Goal: Task Accomplishment & Management: Complete application form

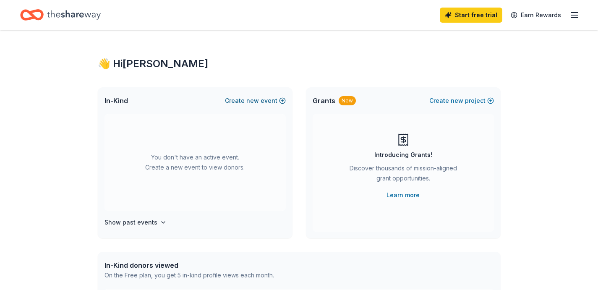
click at [264, 100] on button "Create new event" at bounding box center [255, 101] width 61 height 10
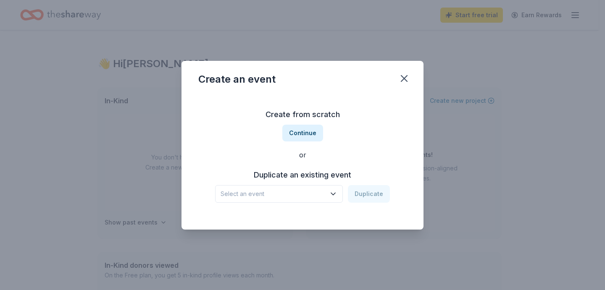
click at [333, 194] on icon "button" at bounding box center [333, 194] width 8 height 8
click at [307, 134] on div "Create from scratch Continue or Duplicate an existing event Select an event Dup…" at bounding box center [302, 155] width 208 height 122
click at [307, 134] on button "Continue" at bounding box center [302, 133] width 41 height 17
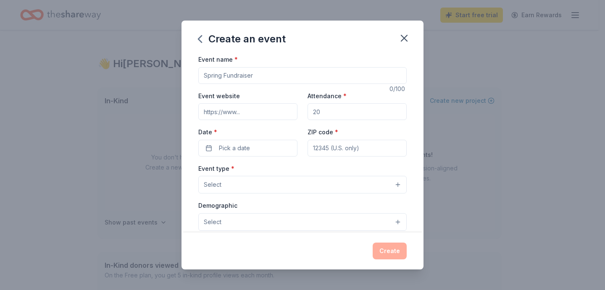
click at [252, 79] on input "Event name *" at bounding box center [302, 75] width 208 height 17
type input "GV/Hillside Color Run"
click at [255, 118] on input "Event website" at bounding box center [247, 111] width 99 height 17
type input "schoolathon.org"
click at [333, 113] on input "Attendance *" at bounding box center [356, 111] width 99 height 17
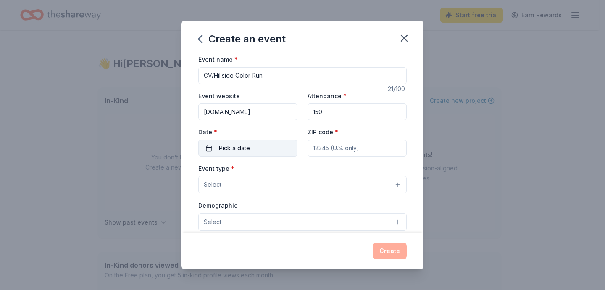
type input "150"
click at [273, 149] on button "Pick a date" at bounding box center [247, 148] width 99 height 17
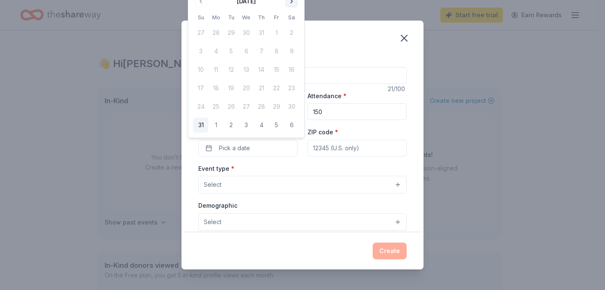
click at [294, 4] on button "Go to next month" at bounding box center [292, 1] width 12 height 12
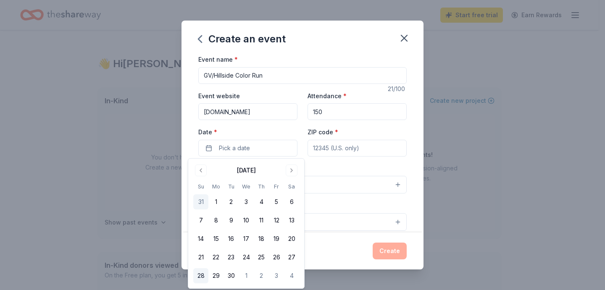
click at [199, 277] on button "28" at bounding box center [200, 275] width 15 height 15
click at [351, 146] on input "ZIP code *" at bounding box center [356, 148] width 99 height 17
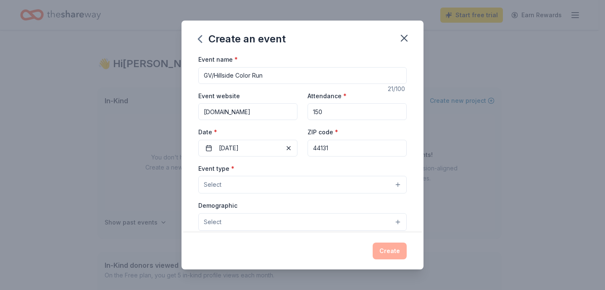
type input "44131"
click at [392, 178] on button "Select" at bounding box center [302, 185] width 208 height 18
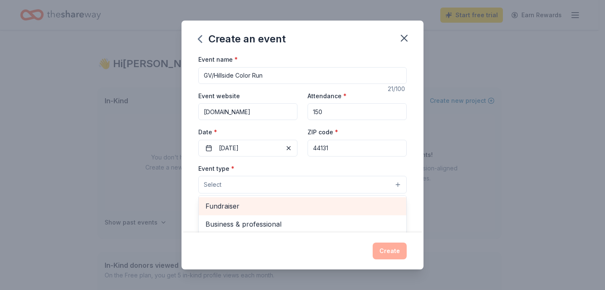
click at [253, 209] on span "Fundraiser" at bounding box center [302, 206] width 194 height 11
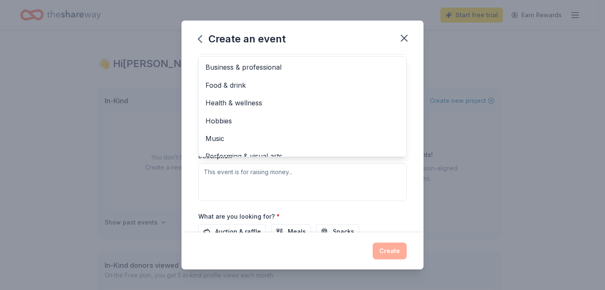
click at [405, 182] on div "Event name * GV/Hillside Color Run 21 /100 Event website schoolathon.org Attend…" at bounding box center [302, 143] width 242 height 178
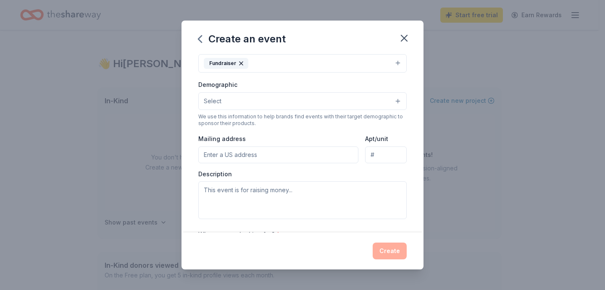
scroll to position [80, 0]
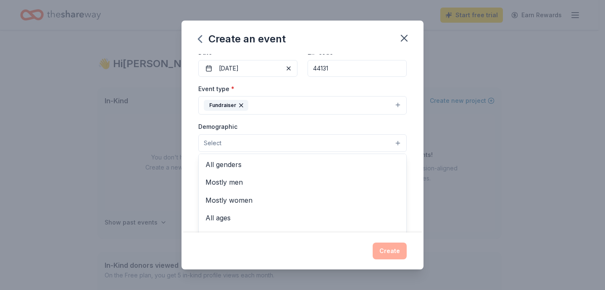
click at [385, 139] on button "Select" at bounding box center [302, 143] width 208 height 18
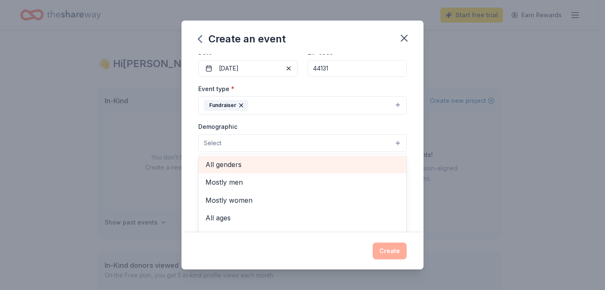
click at [307, 167] on span "All genders" at bounding box center [302, 164] width 194 height 11
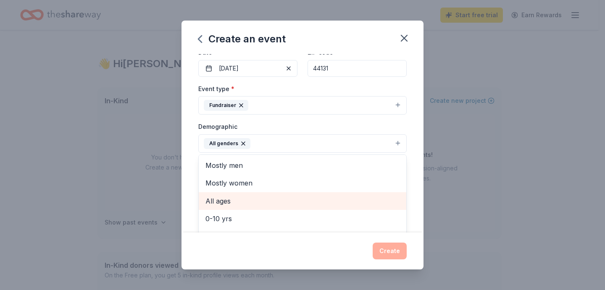
click at [265, 198] on span "All ages" at bounding box center [302, 201] width 194 height 11
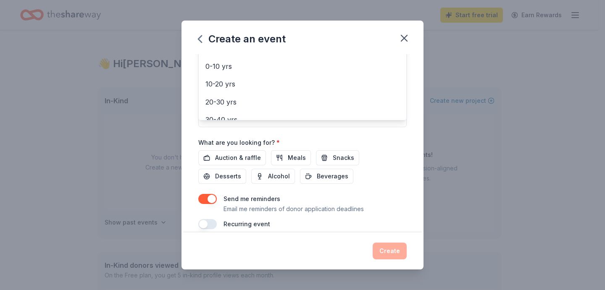
scroll to position [225, 0]
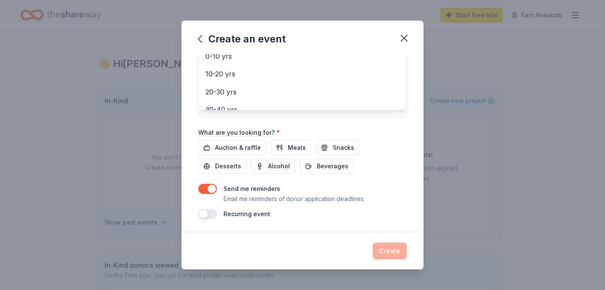
click at [238, 149] on div "Event name * GV/Hillside Color Run 21 /100 Event website schoolathon.org Attend…" at bounding box center [302, 24] width 208 height 390
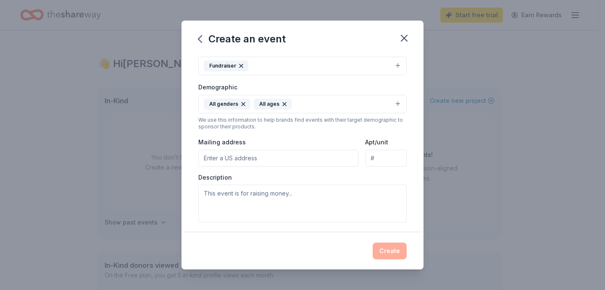
scroll to position [122, 0]
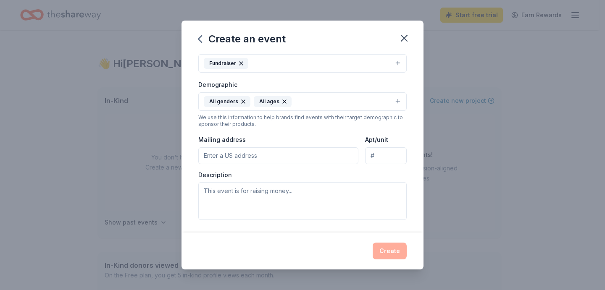
click at [278, 162] on input "Mailing address" at bounding box center [278, 155] width 160 height 17
type input "6617 Crossview Road, Seven Hills, OH, 44131"
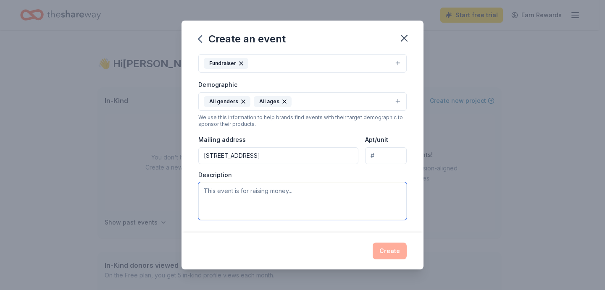
click at [256, 197] on textarea at bounding box center [302, 201] width 208 height 38
click at [285, 192] on textarea "Green Valley and Hillside Midlle schools" at bounding box center [302, 201] width 208 height 38
click at [286, 189] on textarea "Green Valley and Hillside Midlle schools" at bounding box center [302, 201] width 208 height 38
click at [327, 187] on textarea "Green Valley and Hillside Middle schools" at bounding box center [302, 201] width 208 height 38
type textarea "Green Valley and Hillside Middle schools PTAs"
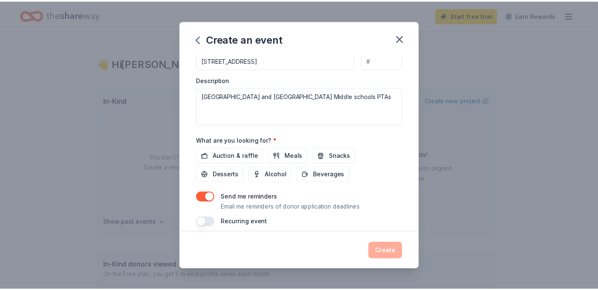
scroll to position [225, 0]
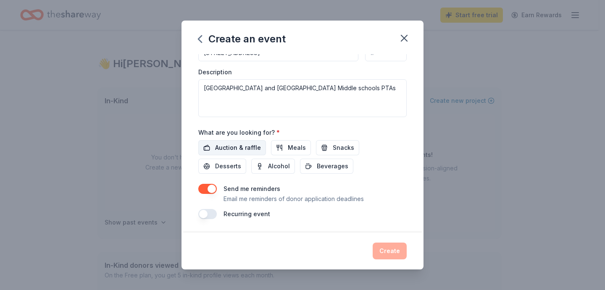
click at [247, 150] on span "Auction & raffle" at bounding box center [238, 148] width 46 height 10
click at [389, 247] on button "Create" at bounding box center [389, 251] width 34 height 17
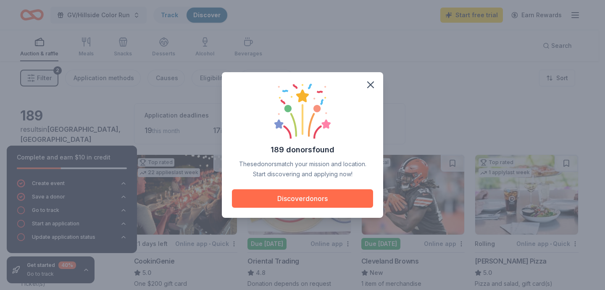
click at [329, 195] on button "Discover donors" at bounding box center [302, 198] width 141 height 18
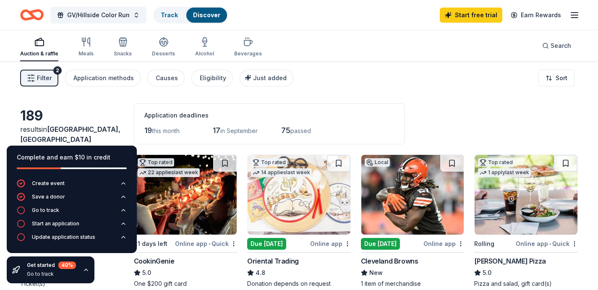
click at [109, 119] on div "189" at bounding box center [72, 116] width 104 height 17
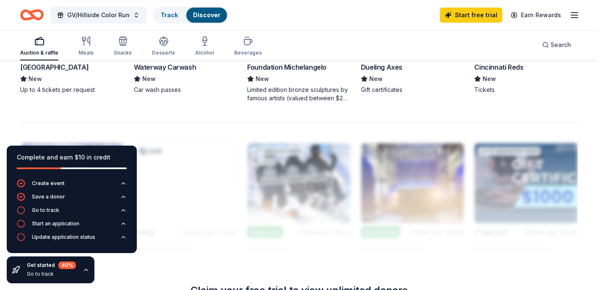
scroll to position [630, 0]
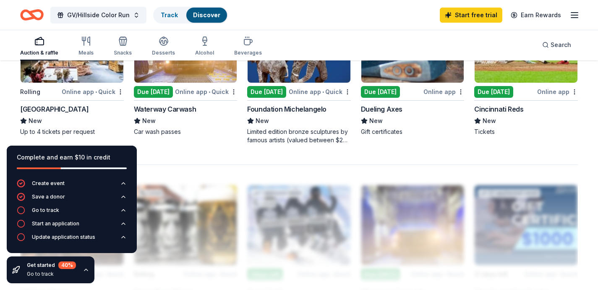
click at [56, 112] on div "[GEOGRAPHIC_DATA]" at bounding box center [54, 109] width 68 height 10
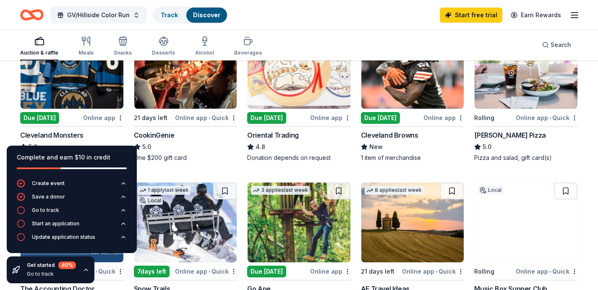
scroll to position [0, 0]
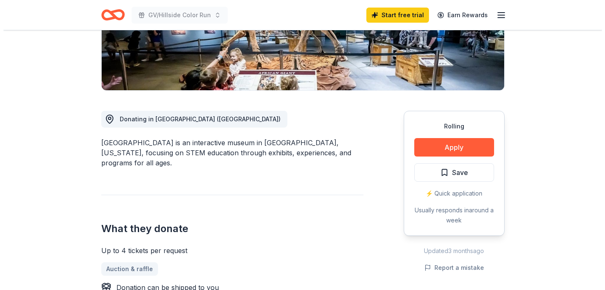
scroll to position [168, 0]
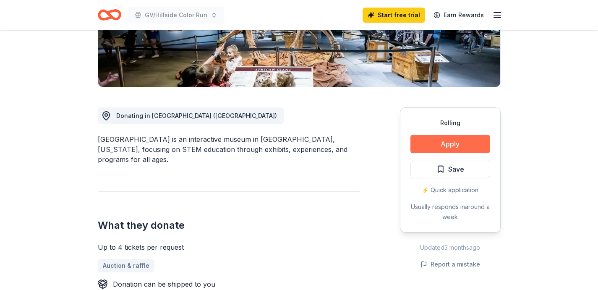
click at [468, 142] on button "Apply" at bounding box center [451, 144] width 80 height 18
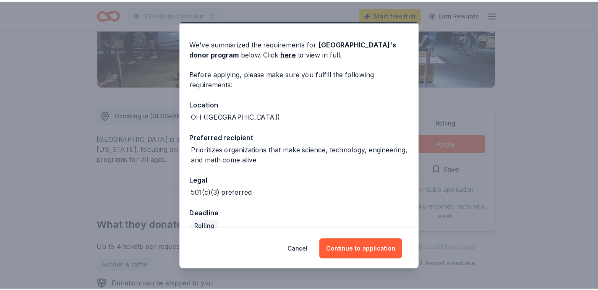
scroll to position [36, 0]
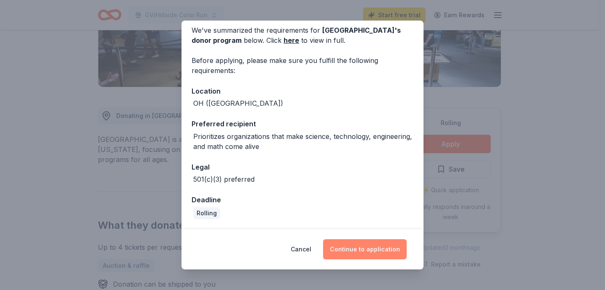
click at [347, 248] on button "Continue to application" at bounding box center [365, 249] width 84 height 20
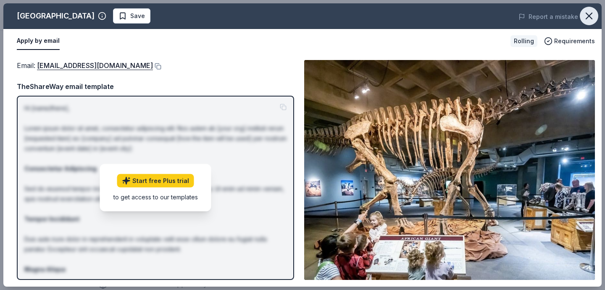
click at [588, 10] on button "button" at bounding box center [589, 16] width 18 height 18
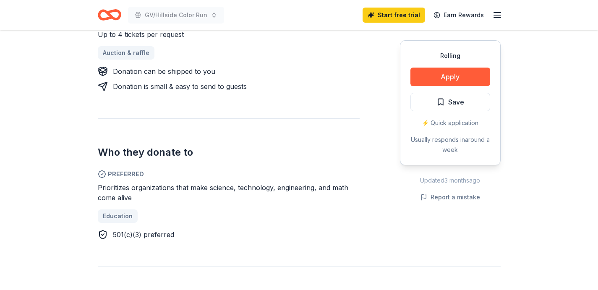
scroll to position [378, 0]
